Goal: Transaction & Acquisition: Purchase product/service

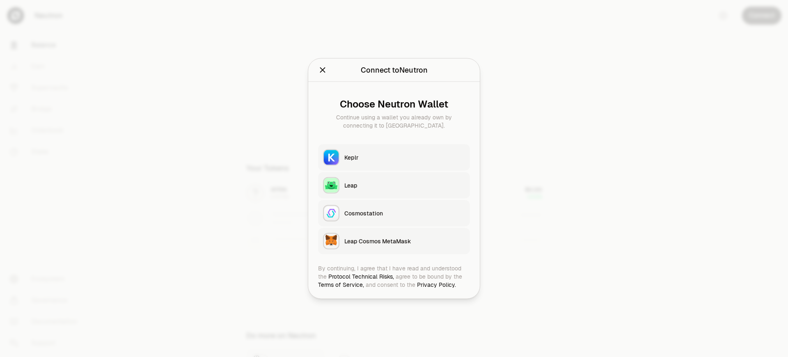
click at [405, 241] on div "Leap Cosmos MetaMask" at bounding box center [404, 241] width 121 height 8
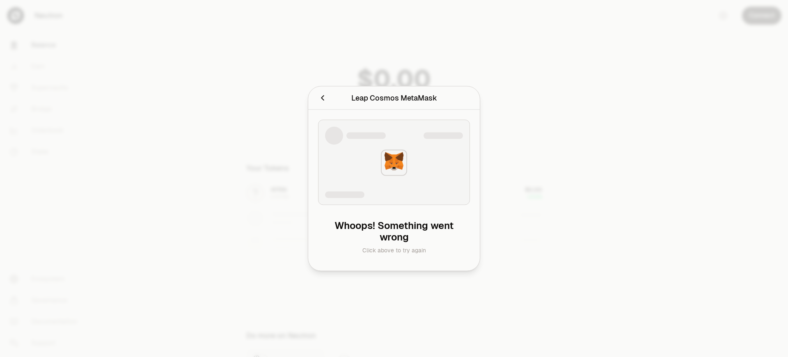
click at [393, 98] on div "Leap Cosmos MetaMask" at bounding box center [394, 97] width 86 height 11
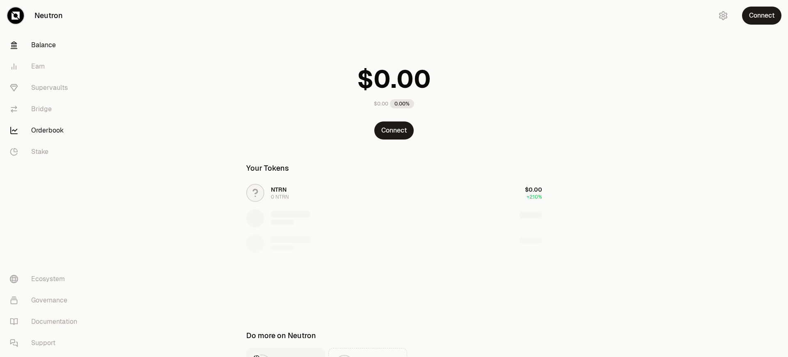
click at [46, 130] on link "Orderbook" at bounding box center [45, 130] width 85 height 21
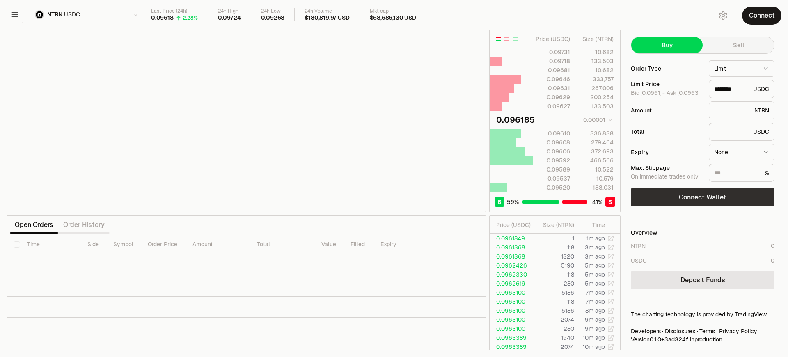
click at [702, 197] on button "Connect Wallet" at bounding box center [703, 197] width 144 height 18
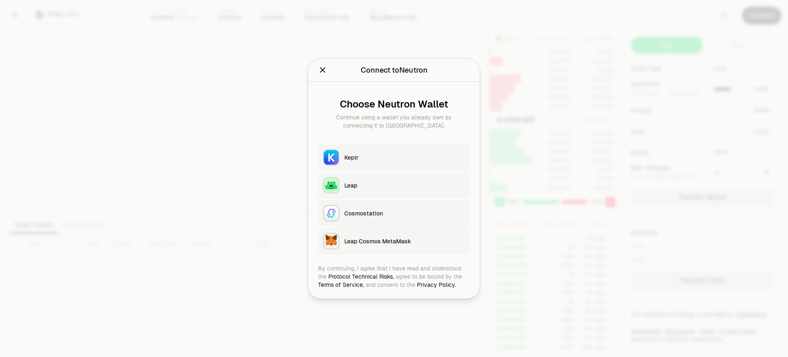
click at [405, 241] on div "Leap Cosmos MetaMask" at bounding box center [404, 241] width 121 height 8
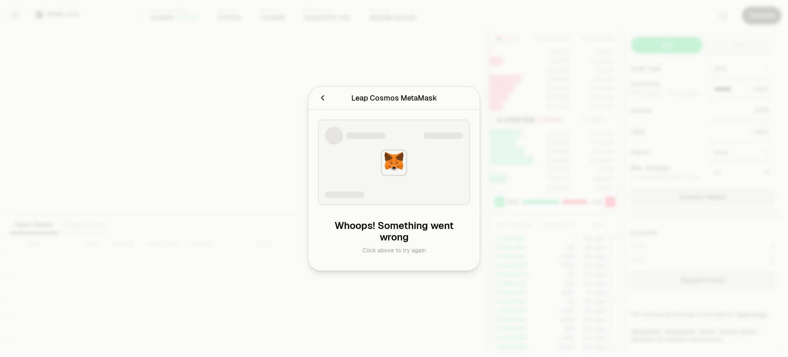
click at [318, 90] on h2 "Leap Cosmos MetaMask" at bounding box center [394, 98] width 152 height 16
type input "********"
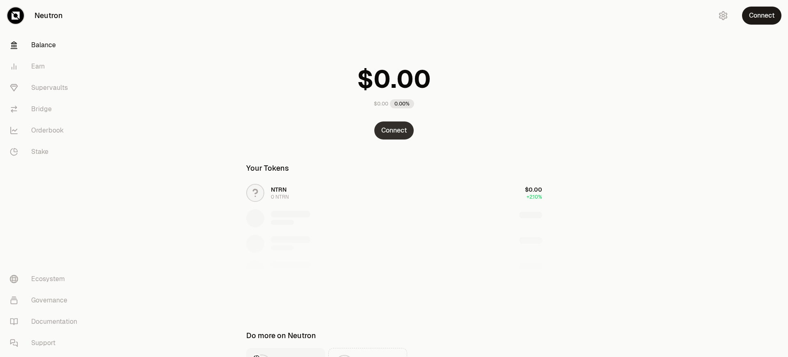
click at [394, 130] on button "Connect" at bounding box center [393, 130] width 39 height 18
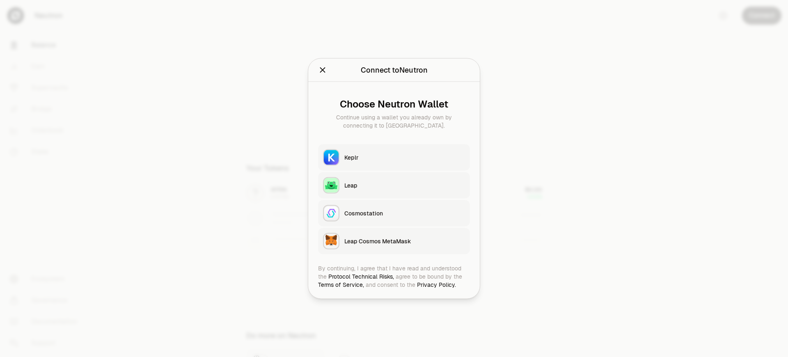
click at [405, 241] on div "Leap Cosmos MetaMask" at bounding box center [404, 241] width 121 height 8
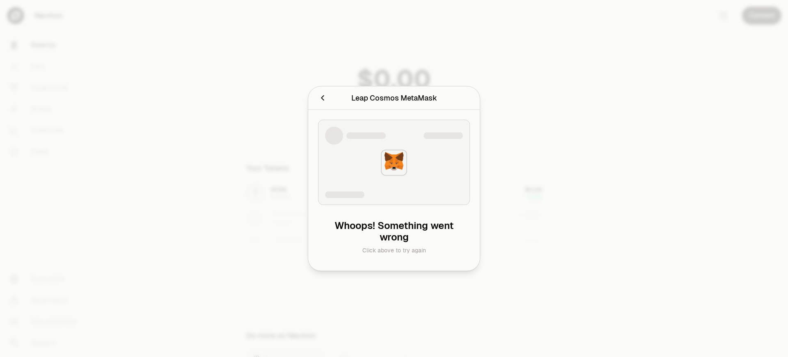
click at [393, 98] on div "Leap Cosmos MetaMask" at bounding box center [394, 97] width 86 height 11
click at [394, 130] on div at bounding box center [394, 136] width 138 height 18
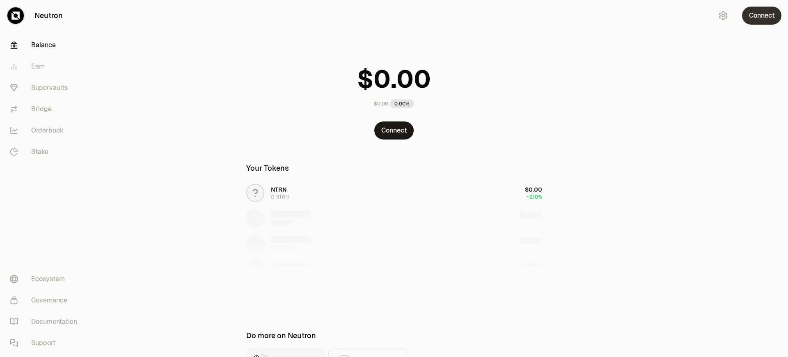
click at [761, 16] on button "Connect" at bounding box center [761, 16] width 39 height 18
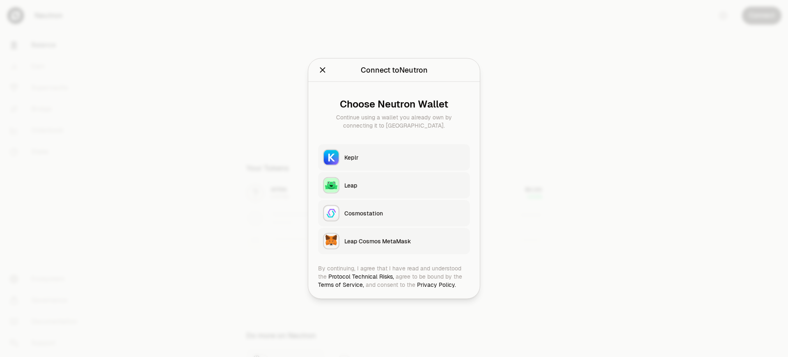
click at [405, 241] on div "Leap Cosmos MetaMask" at bounding box center [404, 241] width 121 height 8
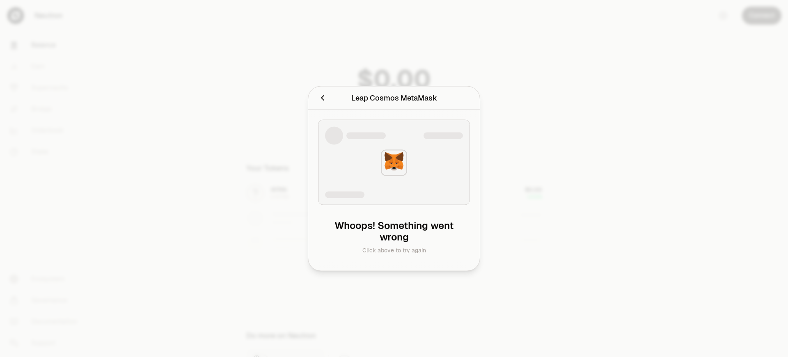
click at [393, 98] on div "Leap Cosmos MetaMask" at bounding box center [394, 97] width 86 height 11
click at [394, 130] on div at bounding box center [394, 136] width 138 height 18
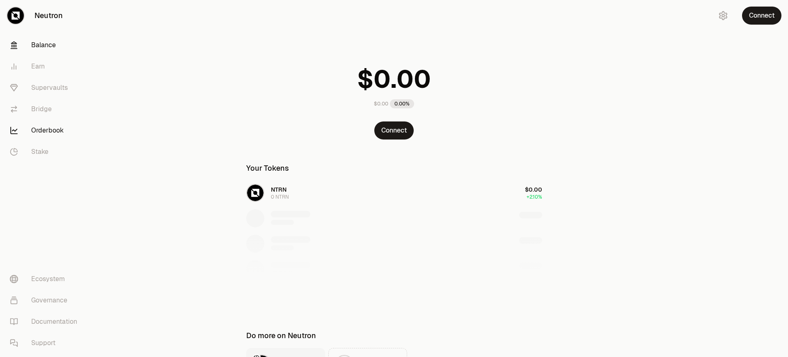
click at [46, 130] on link "Orderbook" at bounding box center [45, 130] width 85 height 21
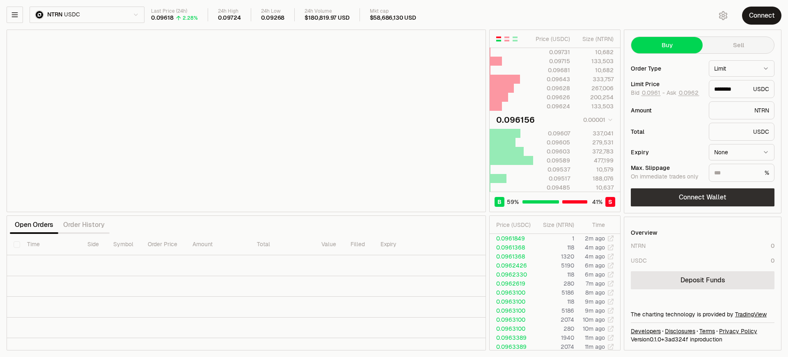
click at [702, 197] on button "Connect Wallet" at bounding box center [703, 197] width 144 height 18
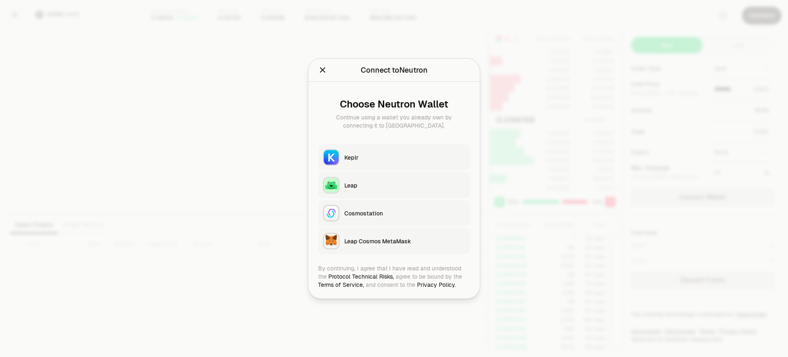
click at [405, 241] on div "Leap Cosmos MetaMask" at bounding box center [404, 241] width 121 height 8
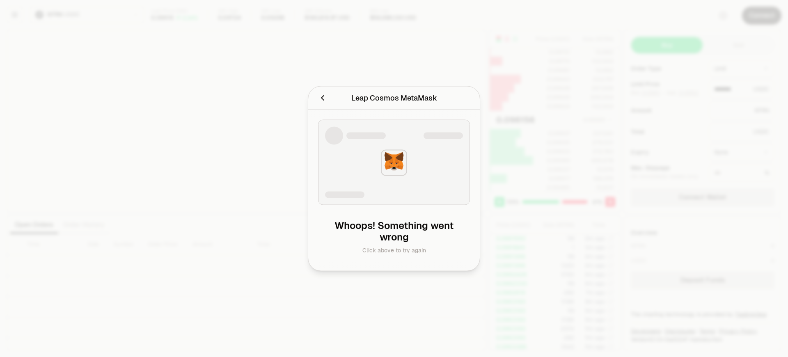
type input "********"
click at [702, 197] on div at bounding box center [394, 178] width 788 height 357
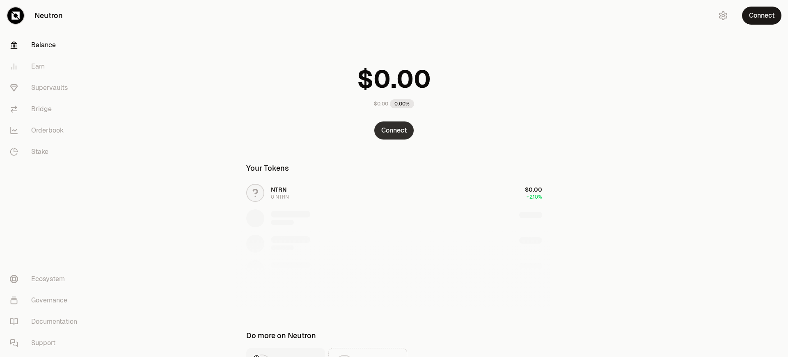
click at [394, 130] on button "Connect" at bounding box center [393, 130] width 39 height 18
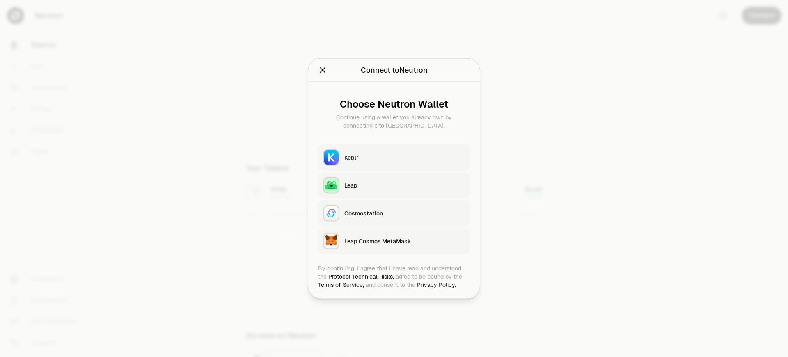
click at [405, 241] on div "Leap Cosmos MetaMask" at bounding box center [404, 241] width 121 height 8
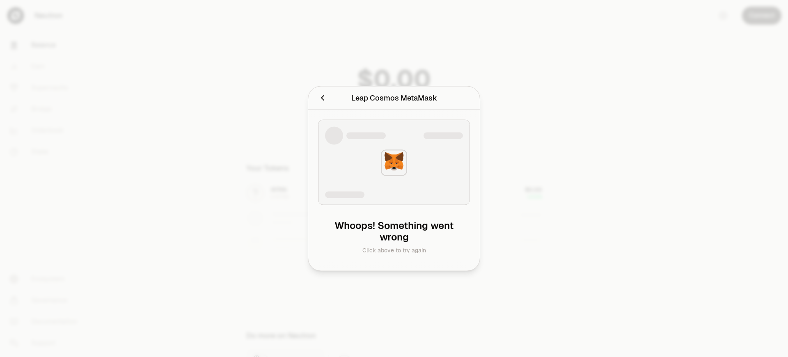
click at [393, 98] on div "Leap Cosmos MetaMask" at bounding box center [394, 97] width 86 height 11
click at [761, 16] on div at bounding box center [394, 178] width 788 height 357
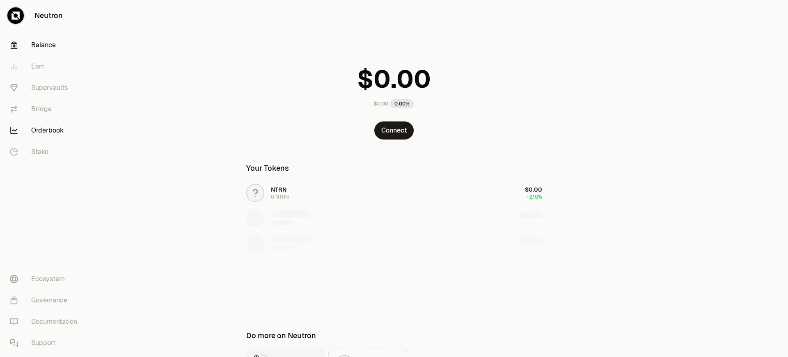
click at [46, 130] on link "Orderbook" at bounding box center [45, 130] width 85 height 21
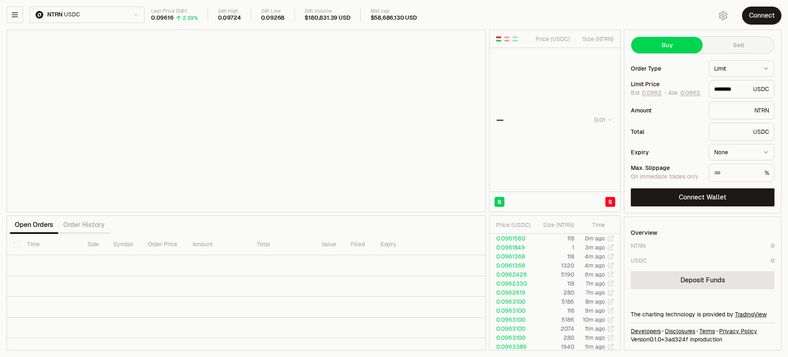
type input "********"
